Goal: Navigation & Orientation: Go to known website

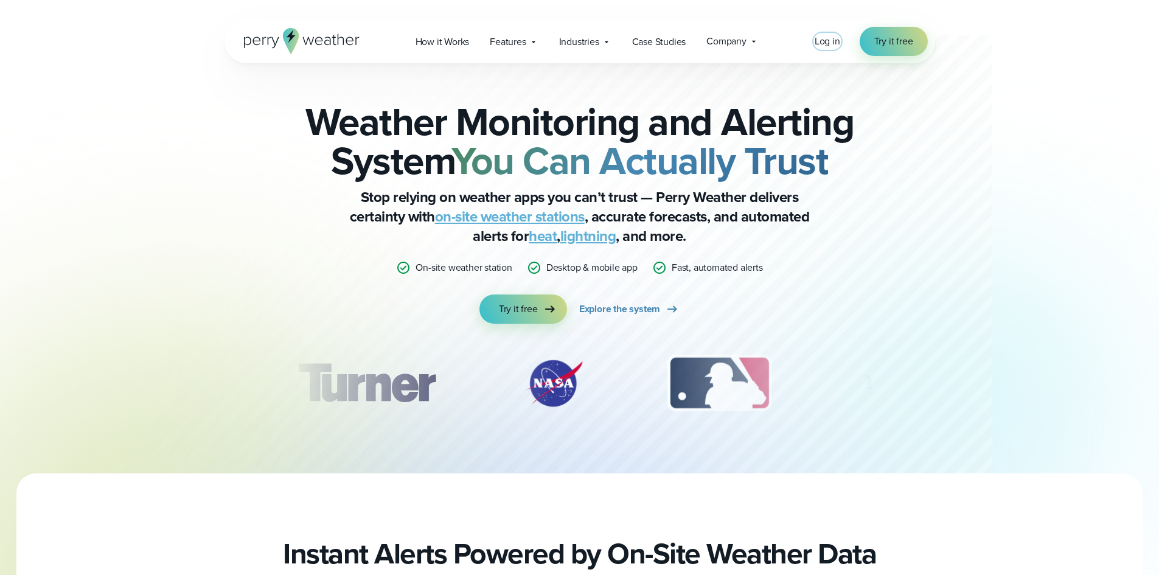
click at [825, 41] on span "Log in" at bounding box center [828, 41] width 26 height 14
click at [834, 41] on span "Log in" at bounding box center [828, 41] width 26 height 14
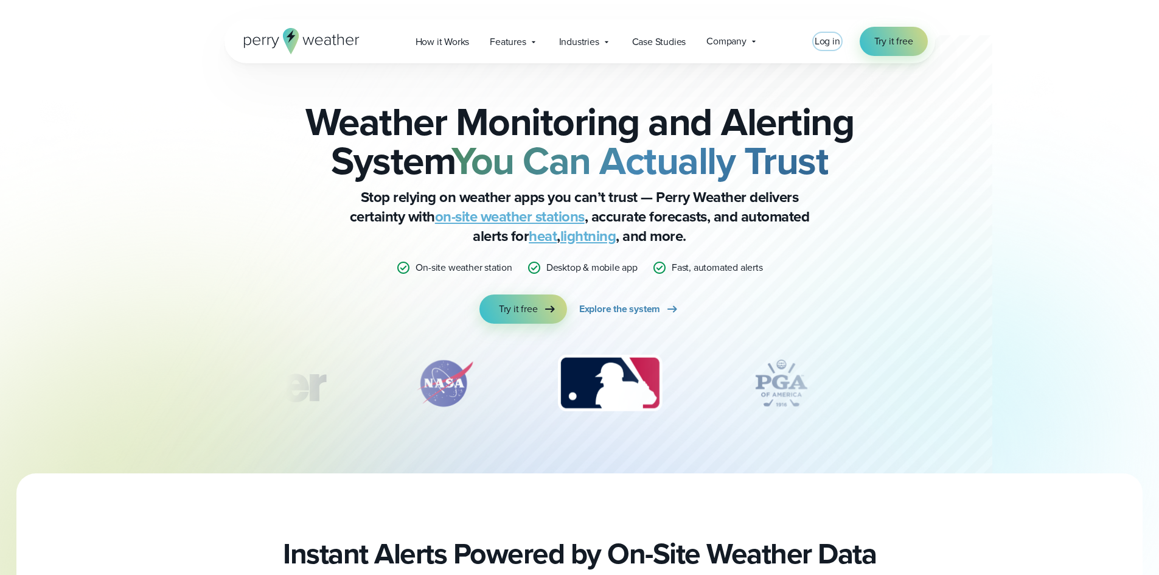
click at [818, 44] on span "Log in" at bounding box center [828, 41] width 26 height 14
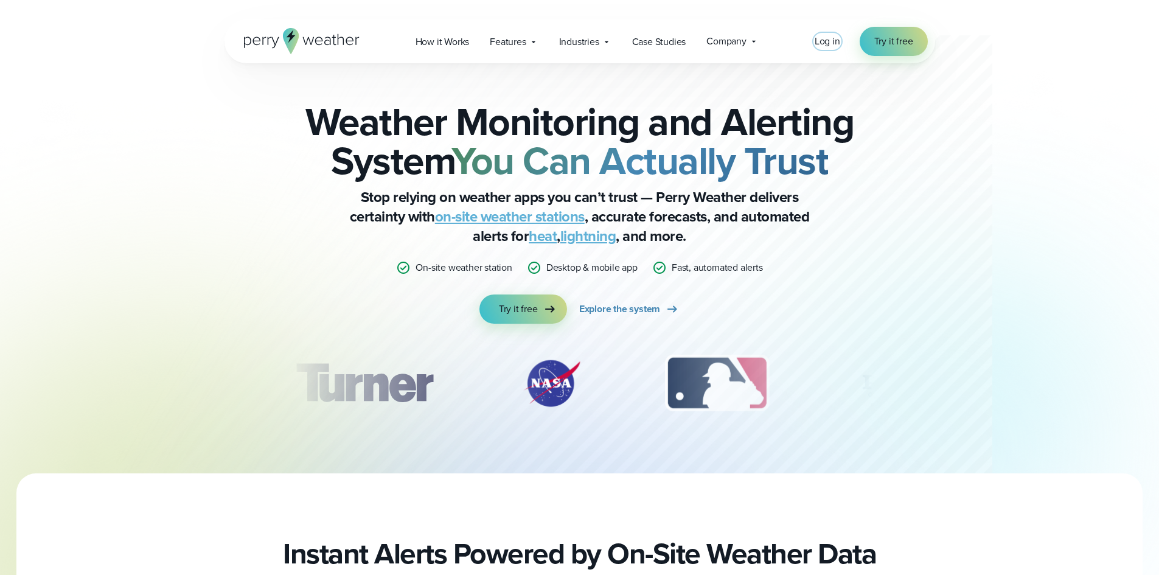
click at [828, 41] on span "Log in" at bounding box center [828, 41] width 26 height 14
